Goal: Answer question/provide support

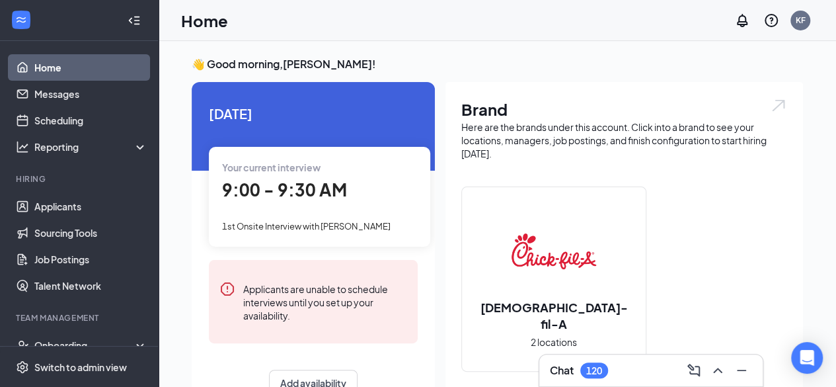
click at [288, 196] on span "9:00 - 9:30 AM" at bounding box center [284, 190] width 125 height 22
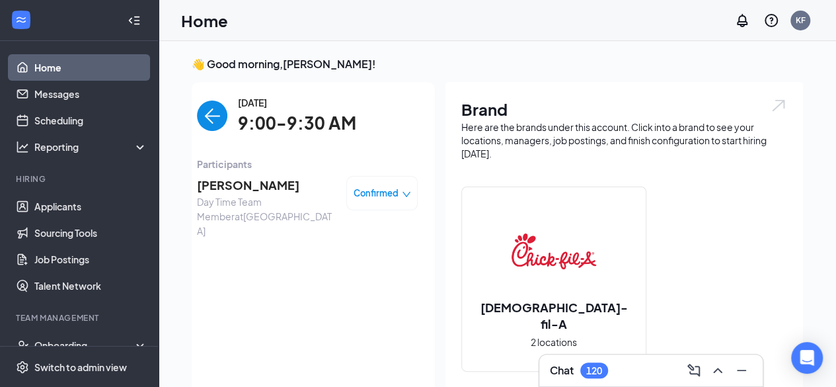
scroll to position [5, 0]
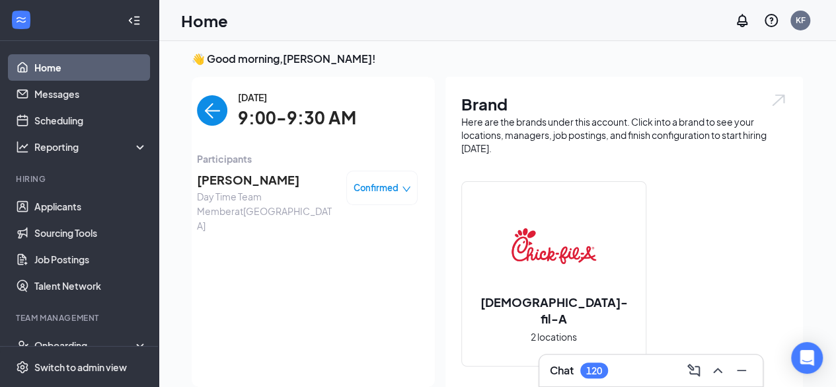
click at [270, 190] on span "Day Time Team Member at [GEOGRAPHIC_DATA]" at bounding box center [266, 211] width 139 height 44
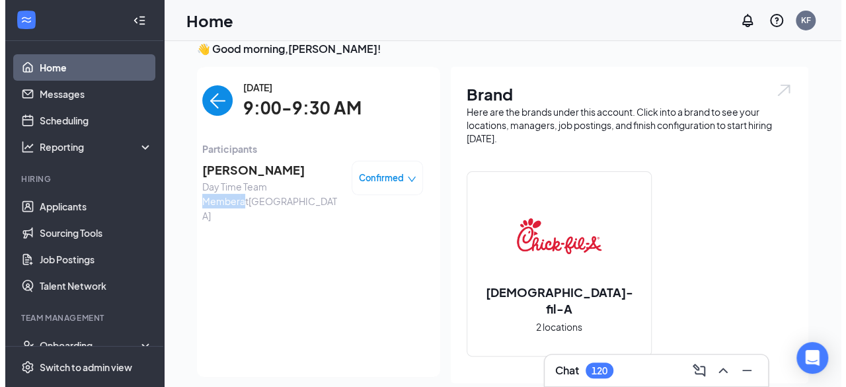
scroll to position [14, 0]
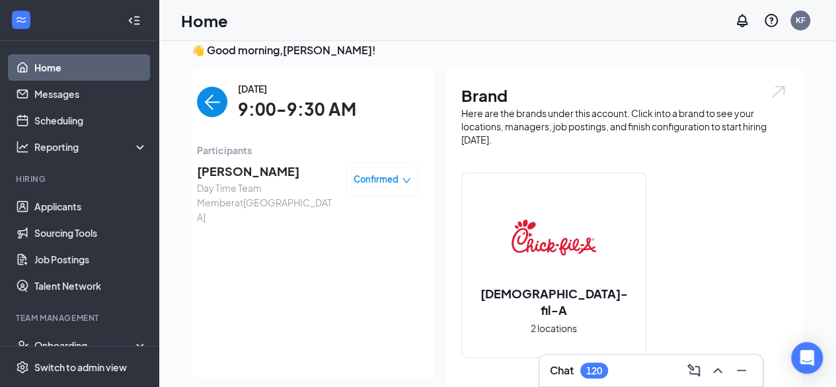
click at [210, 167] on span "[PERSON_NAME]" at bounding box center [266, 171] width 139 height 19
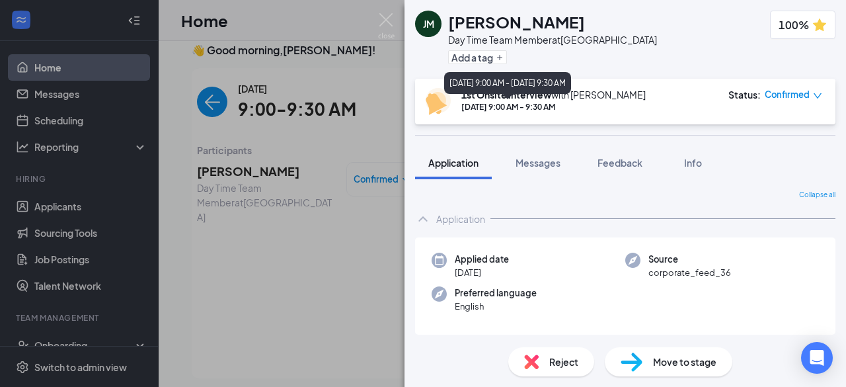
click at [514, 110] on div "[DATE] 9:00 AM - 9:30 AM" at bounding box center [553, 106] width 184 height 11
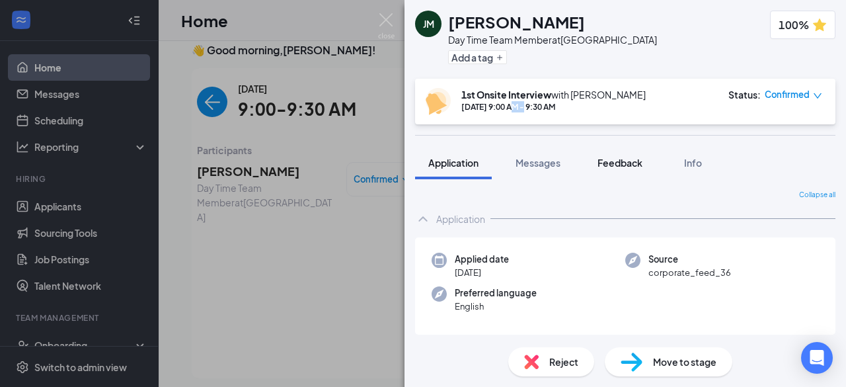
click at [622, 159] on span "Feedback" at bounding box center [620, 163] width 45 height 12
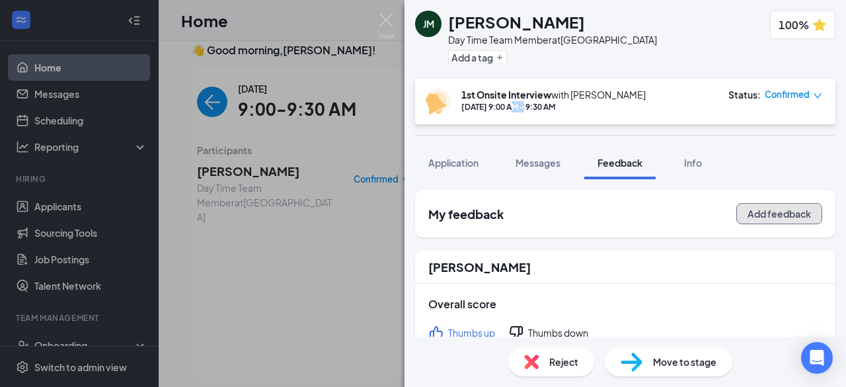
click at [776, 211] on button "Add feedback" at bounding box center [780, 213] width 86 height 21
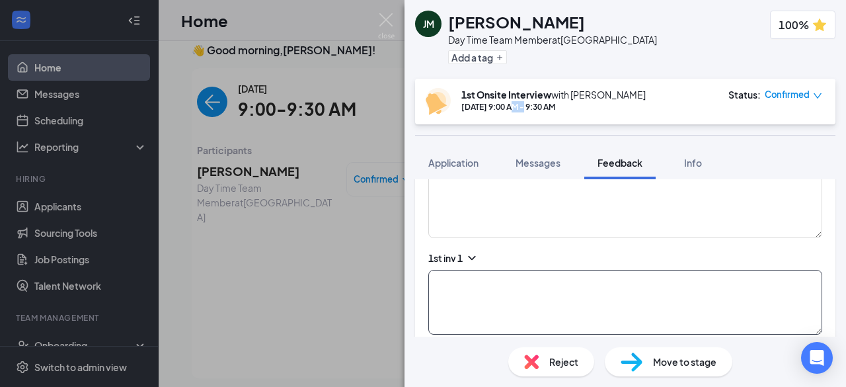
scroll to position [908, 0]
click at [467, 251] on icon "ChevronDown" at bounding box center [471, 257] width 13 height 13
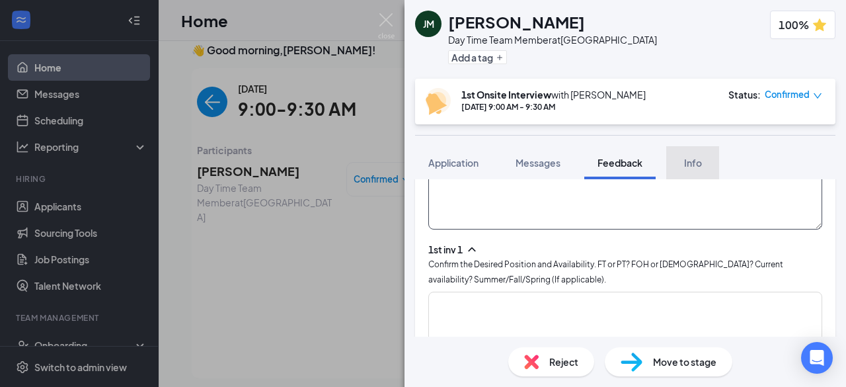
scroll to position [938, 0]
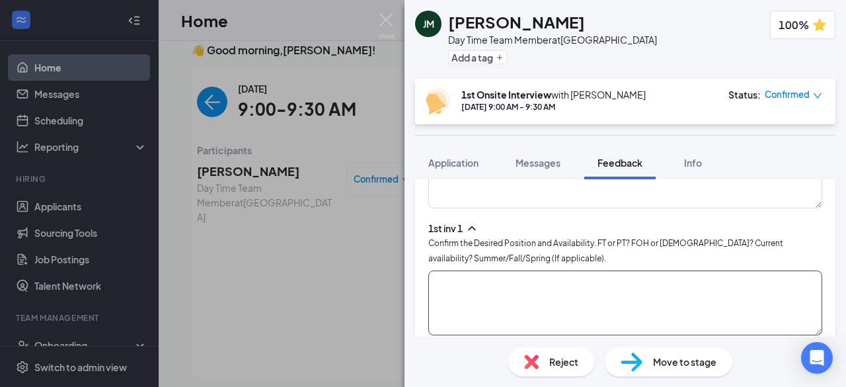
drag, startPoint x: 463, startPoint y: 272, endPoint x: 590, endPoint y: 229, distance: 133.4
click at [590, 229] on div "1st inv 1 Confirm the Desired Position and Availability. FT or PT? FOH or [DEMO…" at bounding box center [625, 278] width 394 height 114
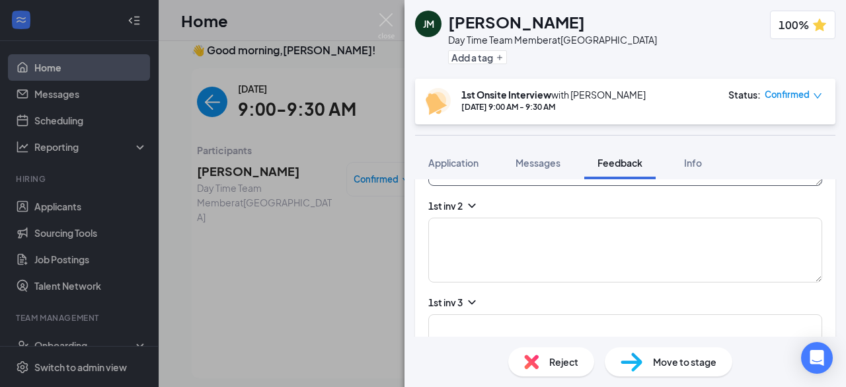
scroll to position [1088, 0]
click at [214, 173] on div "[PERSON_NAME] Day Time Team Member at [GEOGRAPHIC_DATA] Add a tag 100% 1st Onsi…" at bounding box center [423, 193] width 846 height 387
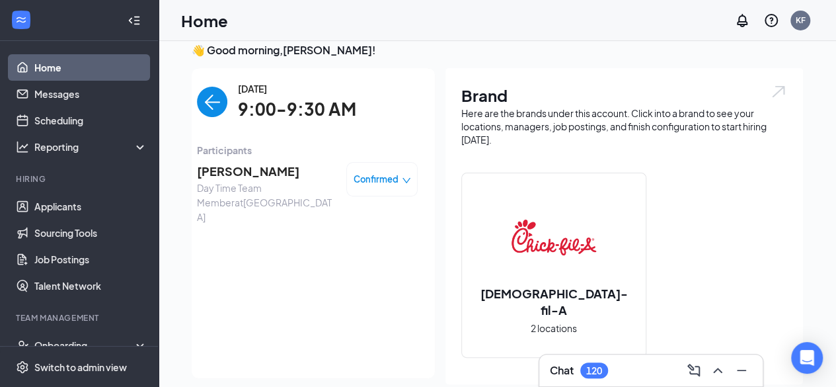
click at [214, 173] on span "[PERSON_NAME]" at bounding box center [266, 171] width 139 height 19
click at [214, 173] on body "Home Messages Scheduling Reporting Hiring Applicants Sourcing Tools Job Posting…" at bounding box center [418, 179] width 836 height 387
